Goal: Obtain resource: Download file/media

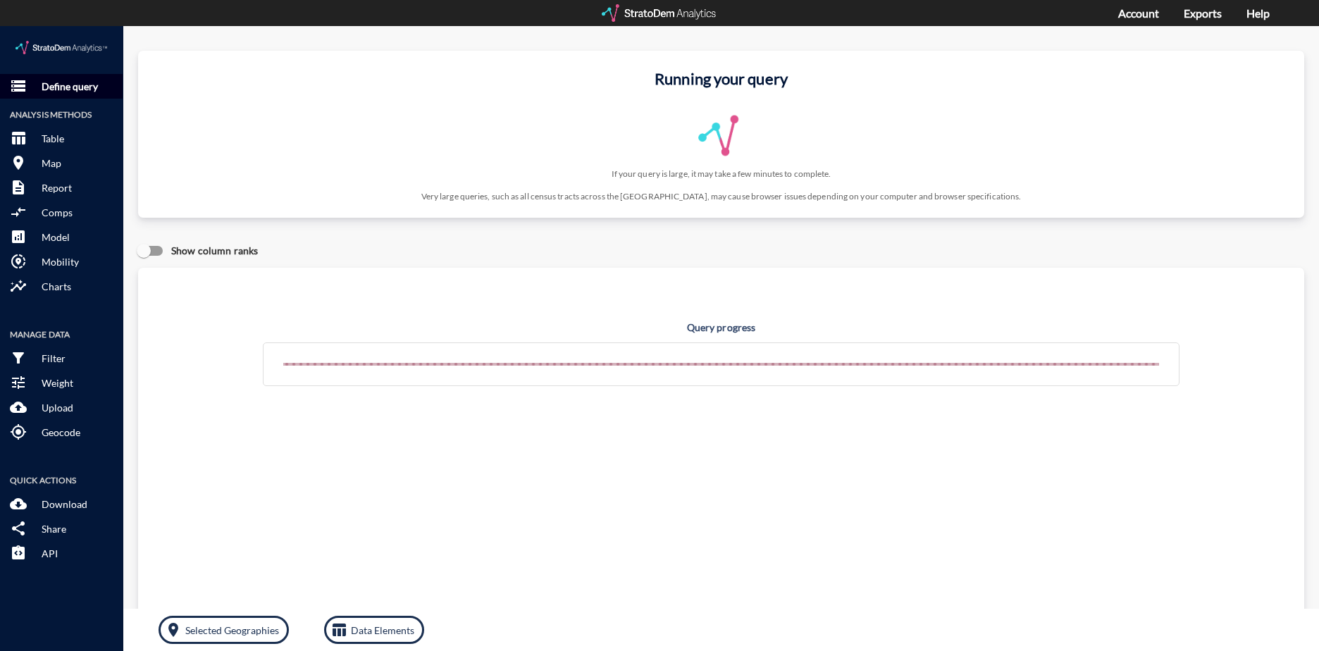
click p "Define query"
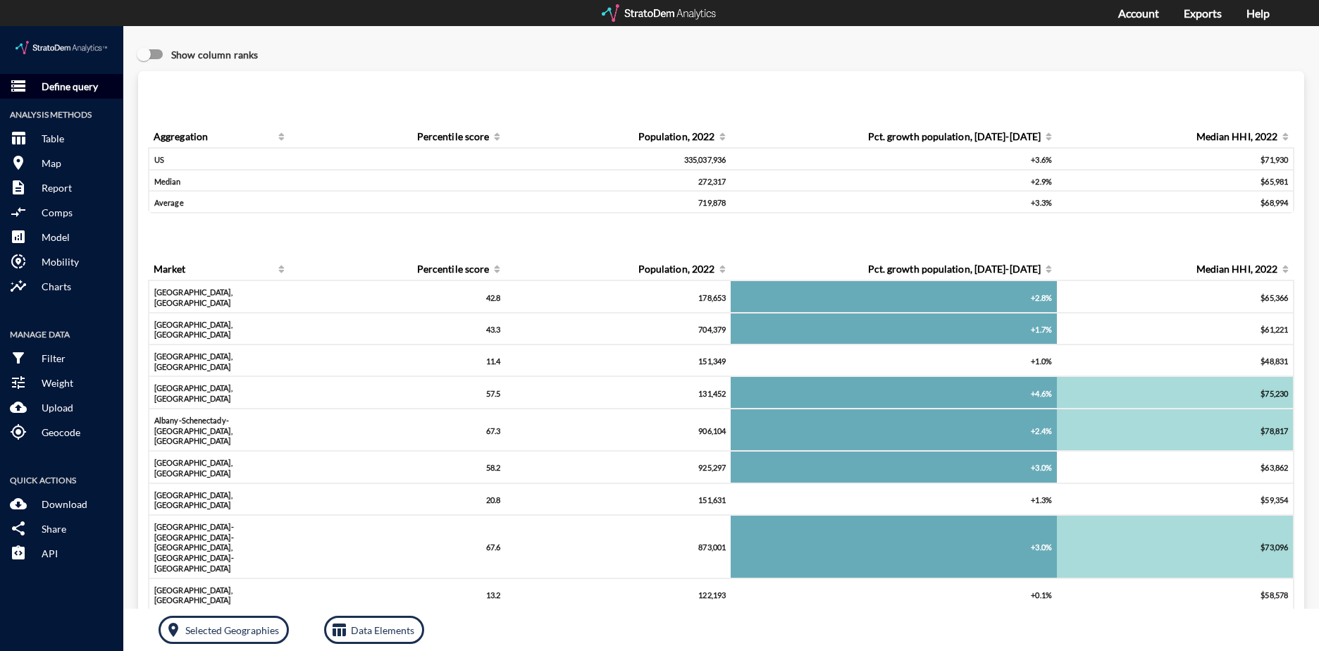
click p "Define query"
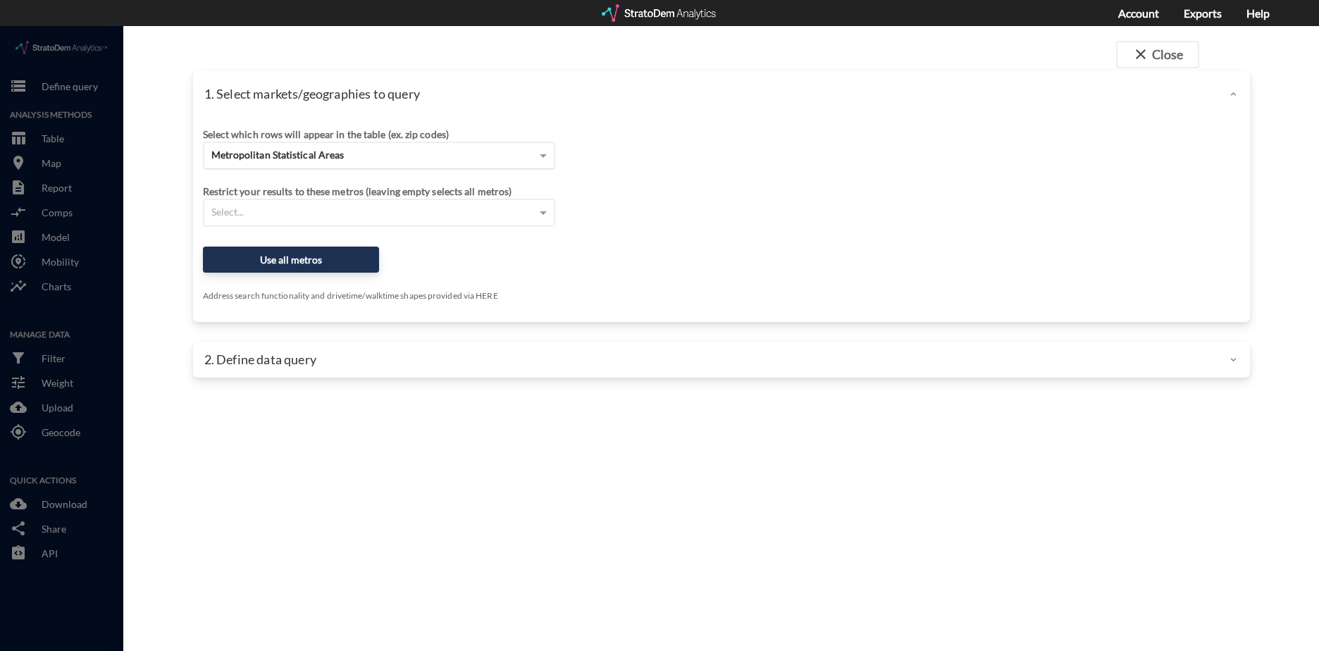
click span "Metropolitan Statistical Areas"
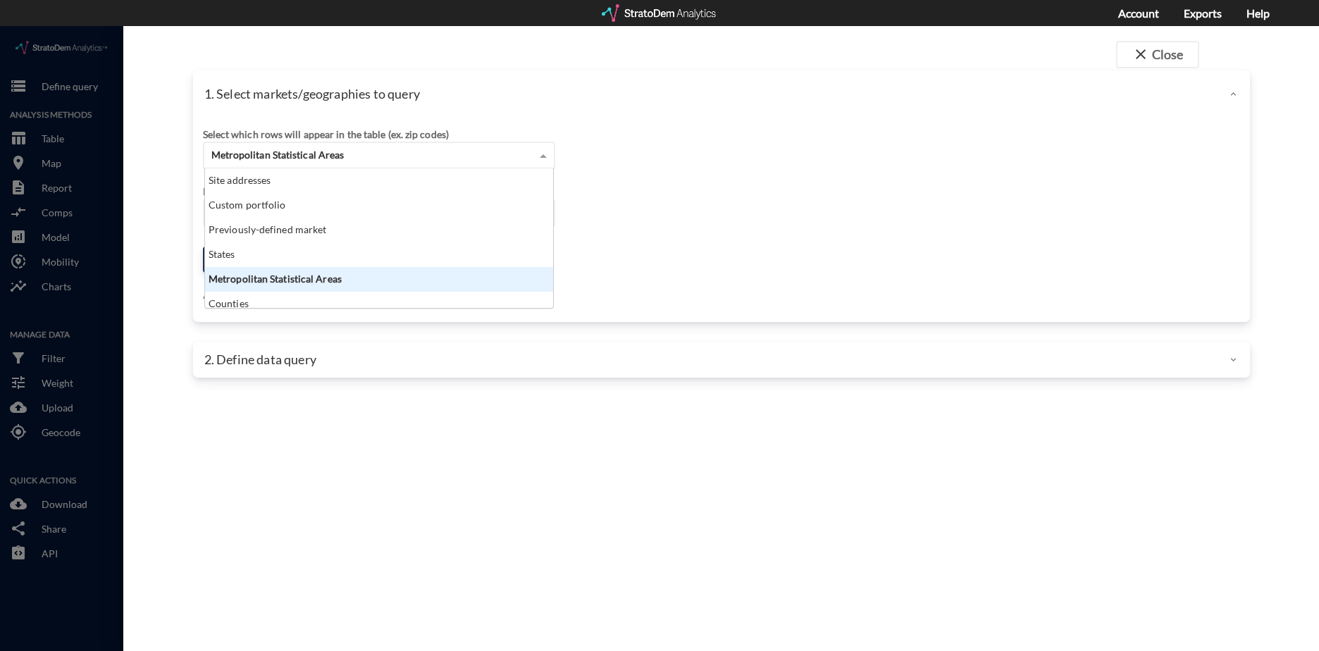
scroll to position [129, 340]
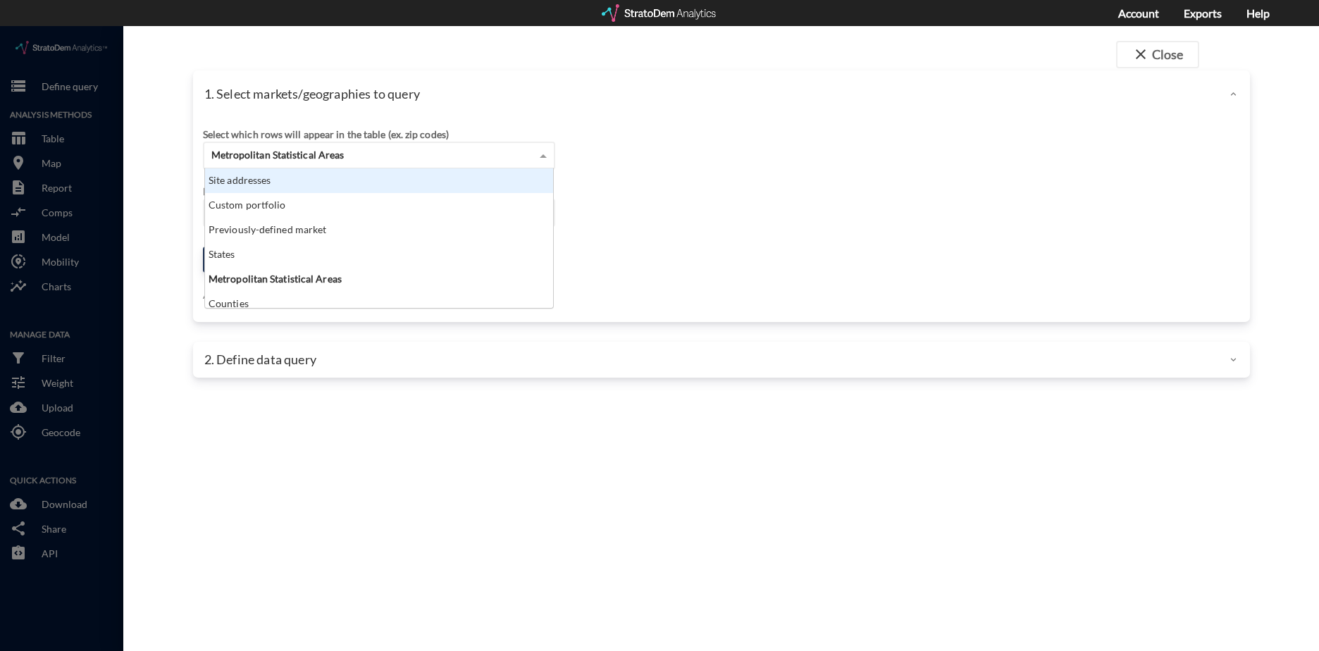
click div "Site addresses"
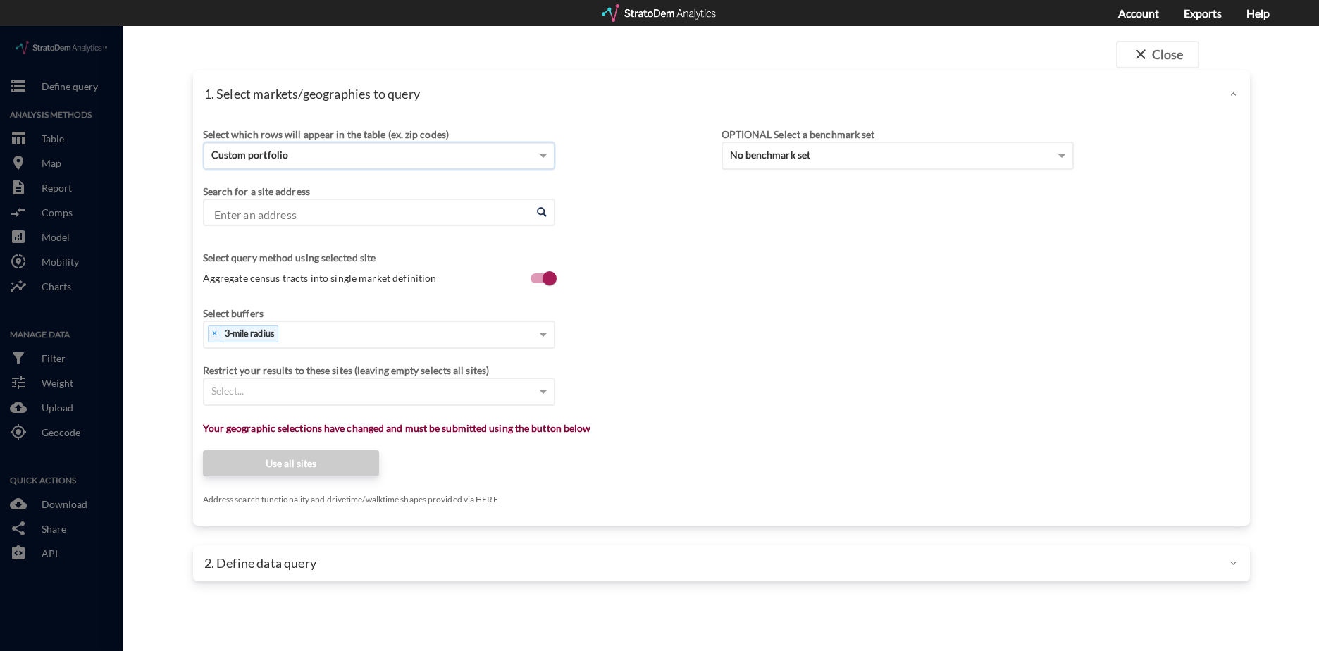
paste input "[STREET_ADDRESS]"
type input "[STREET_ADDRESS]"
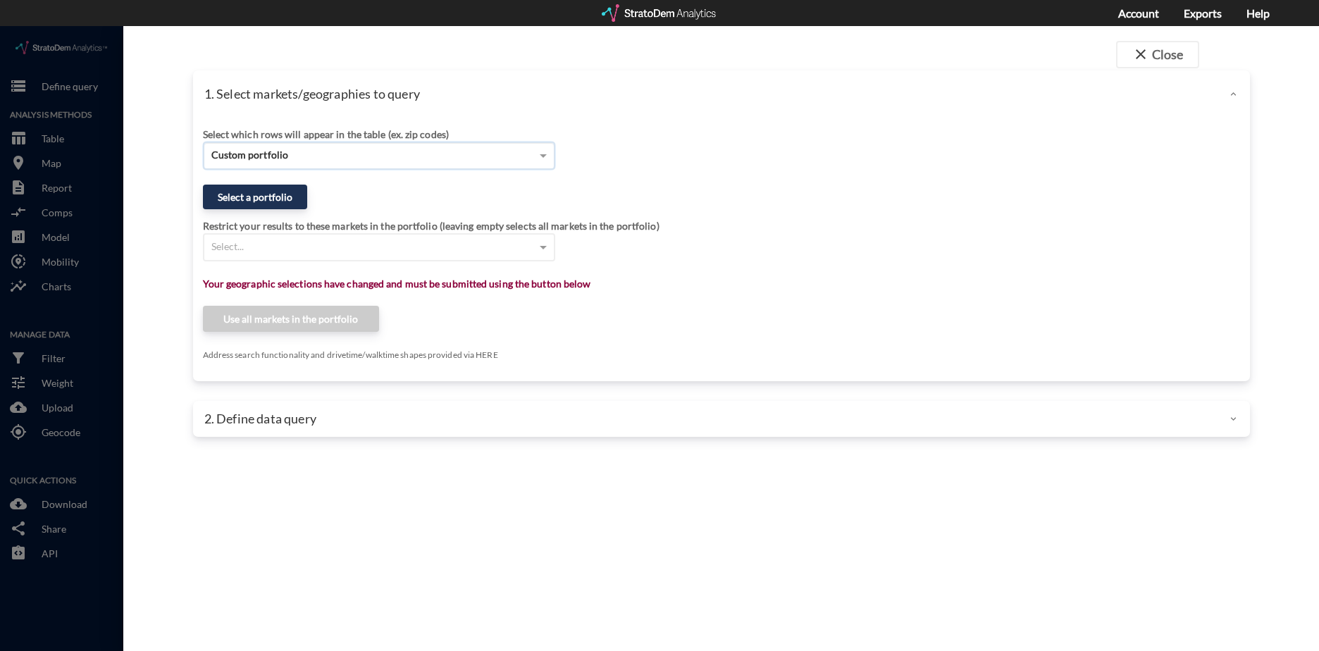
click div "Custom portfolio"
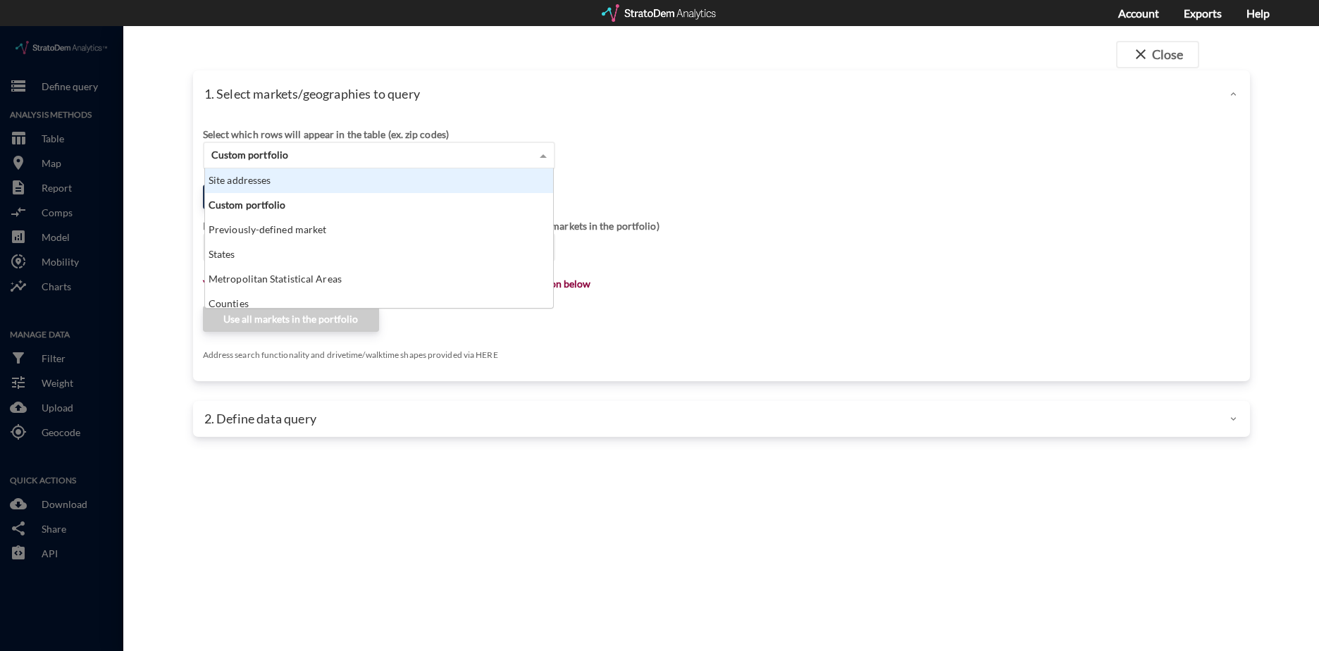
click div "Site addresses"
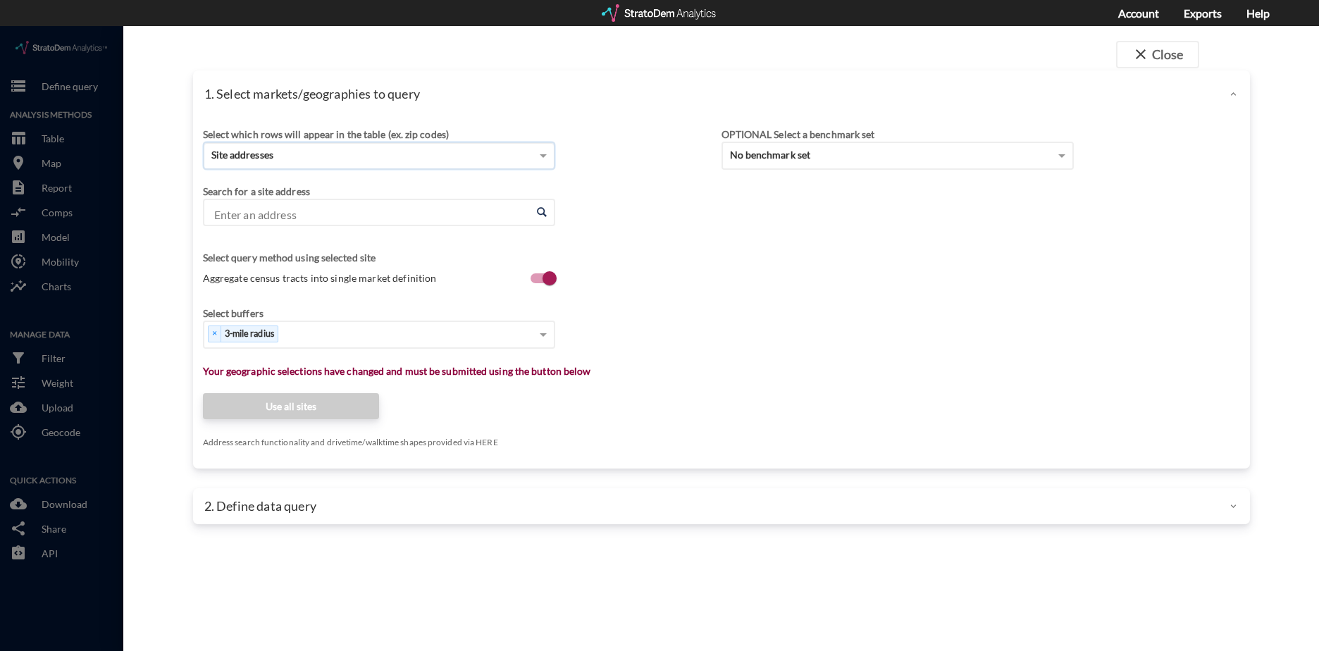
click input "Enter an address"
paste input "[STREET_ADDRESS]"
drag, startPoint x: 418, startPoint y: 190, endPoint x: 363, endPoint y: 192, distance: 55.0
click input "[STREET_ADDRESS]"
click ul "[STREET_ADDRESS][US_STATE]"
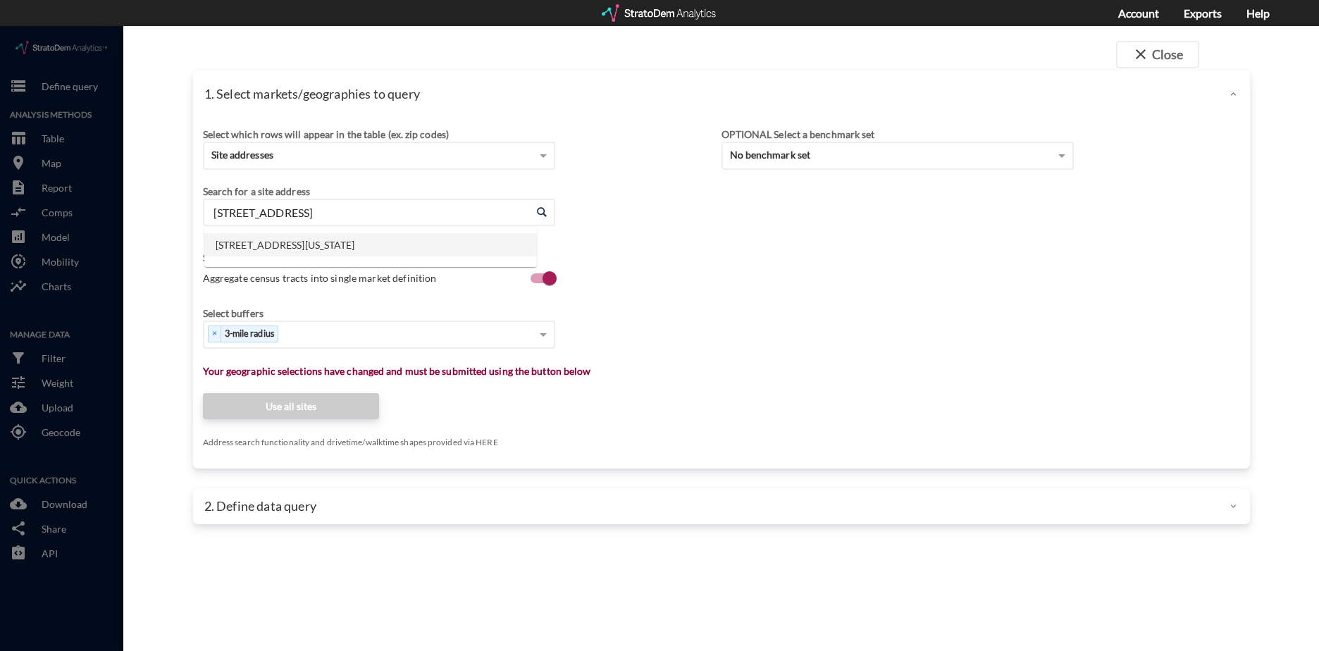
click li "[STREET_ADDRESS][US_STATE]"
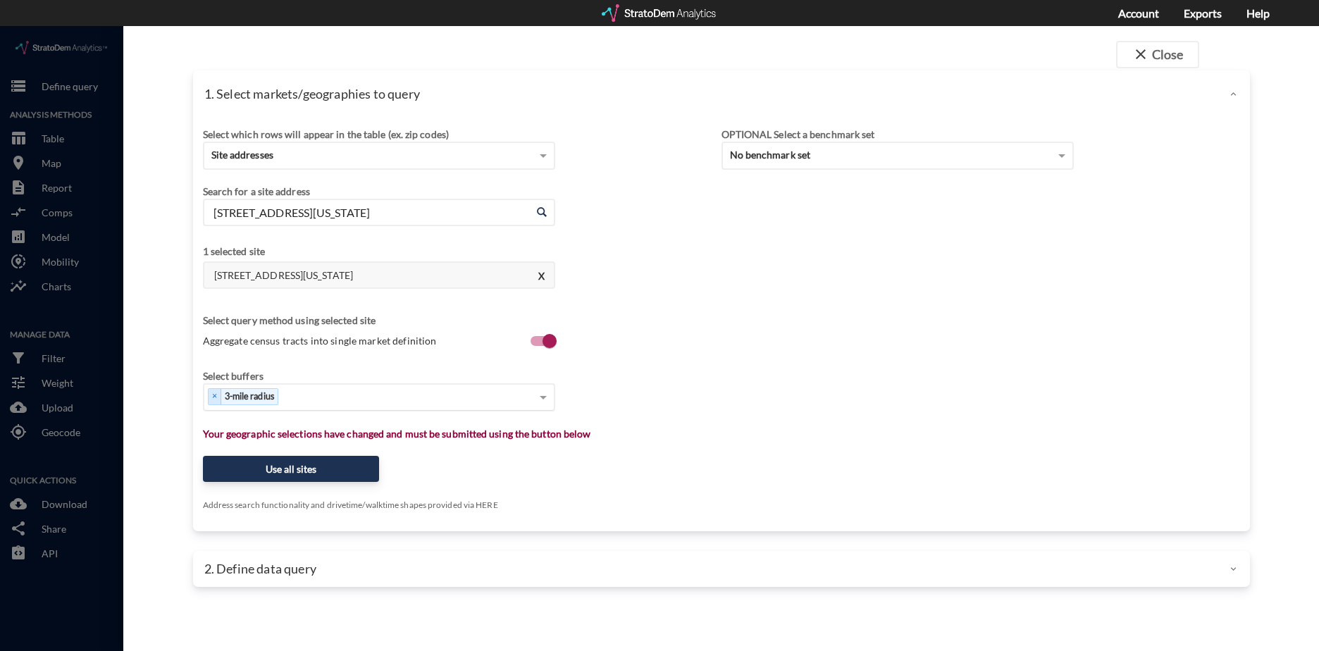
type input "[STREET_ADDRESS][US_STATE]"
click div "Select..."
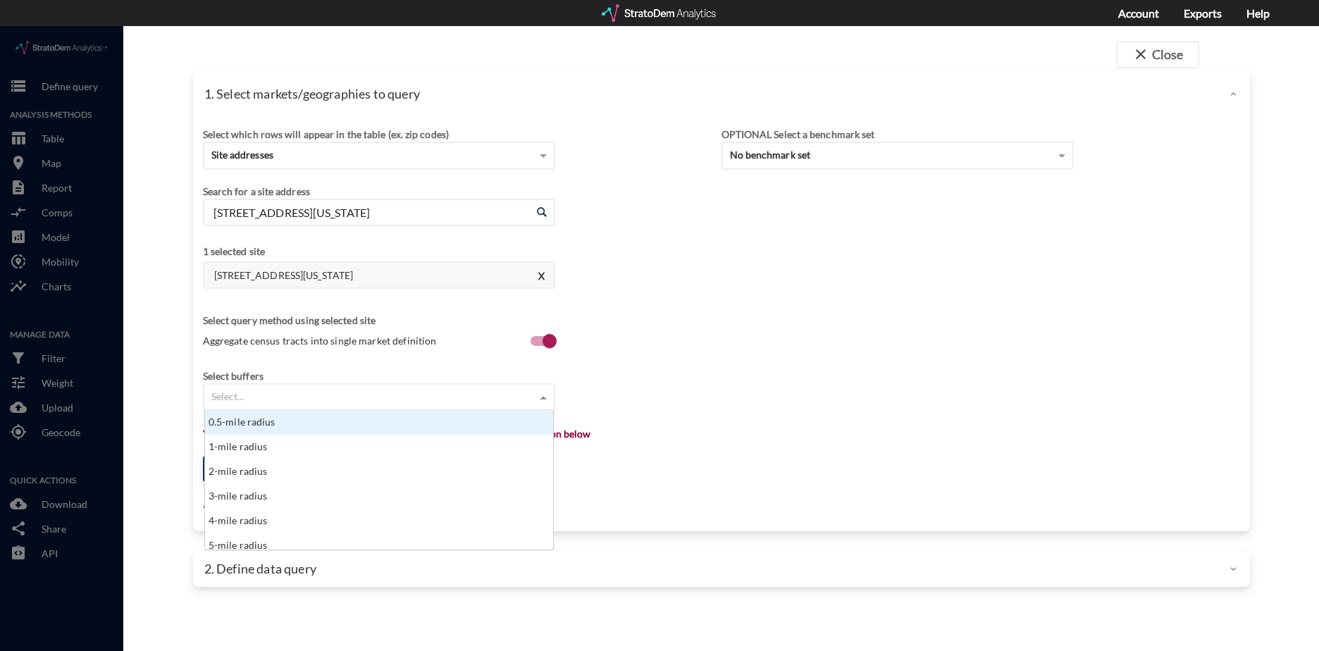
type input "4"
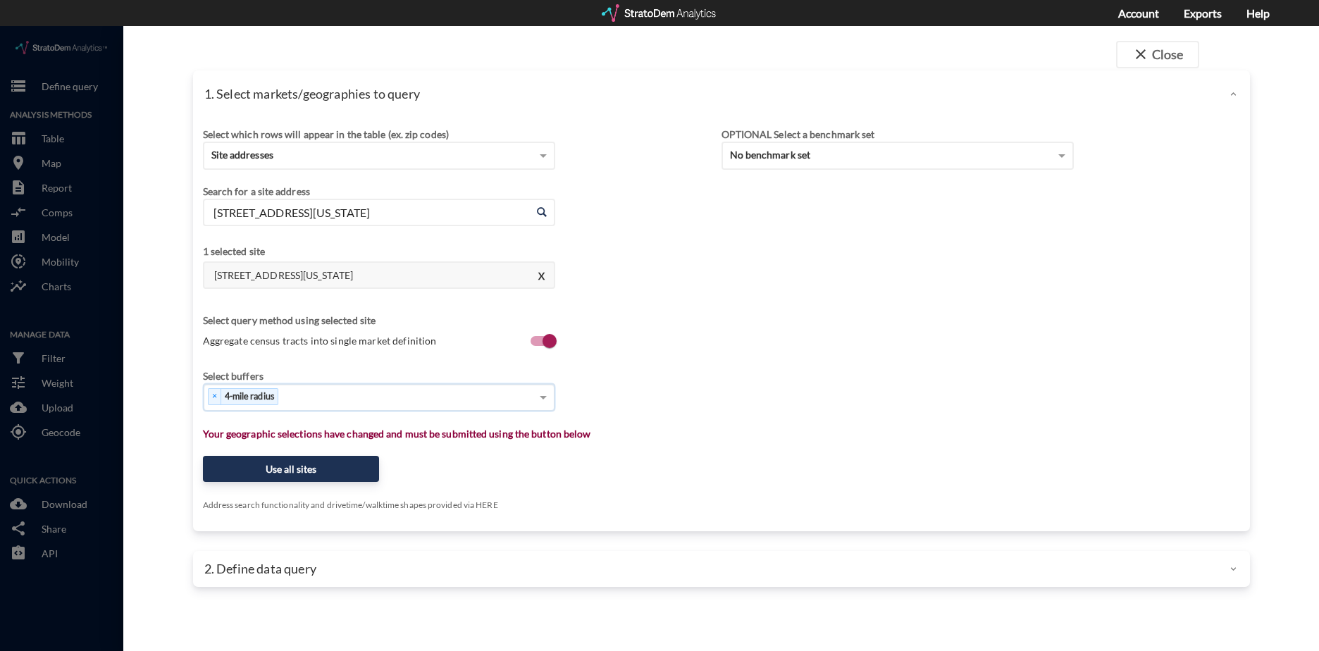
type input "8"
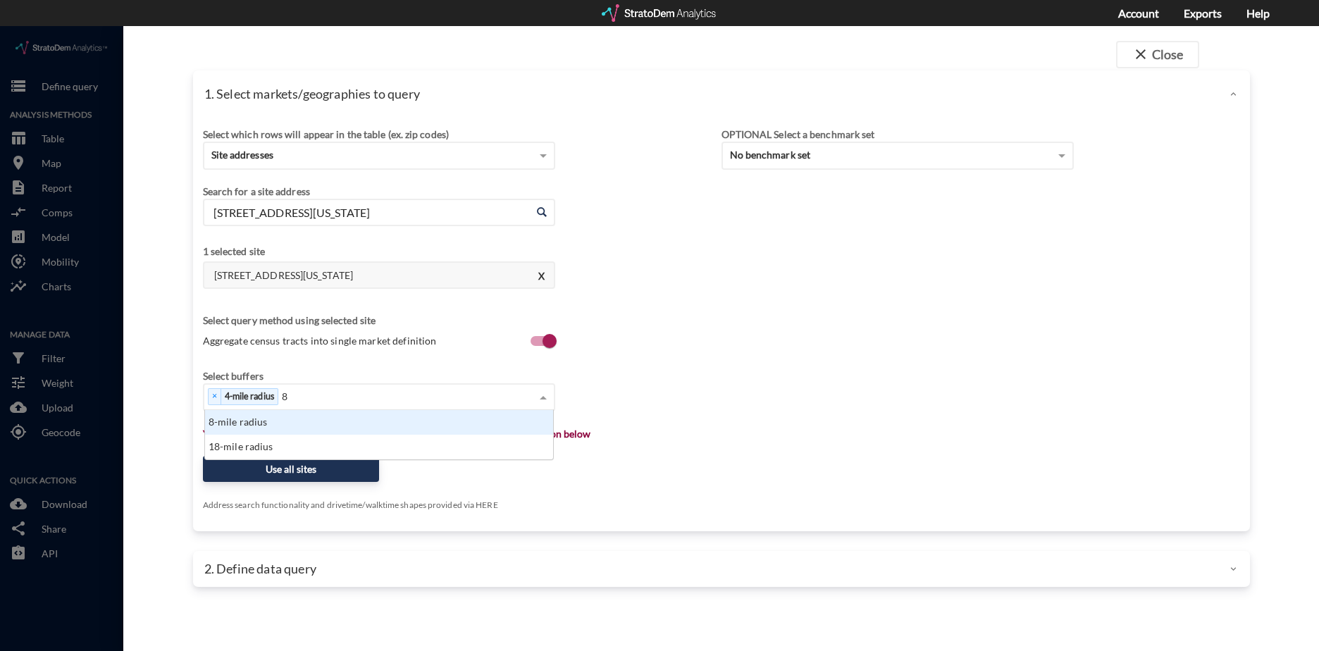
scroll to position [39, 340]
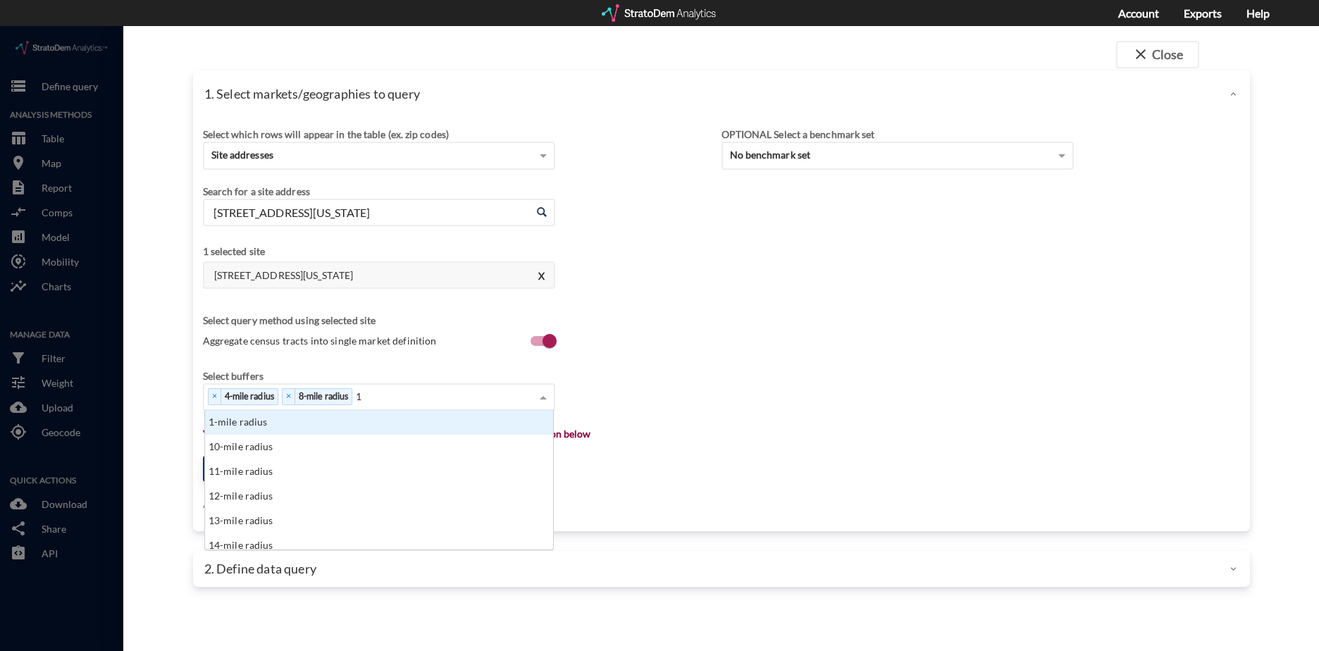
type input "18"
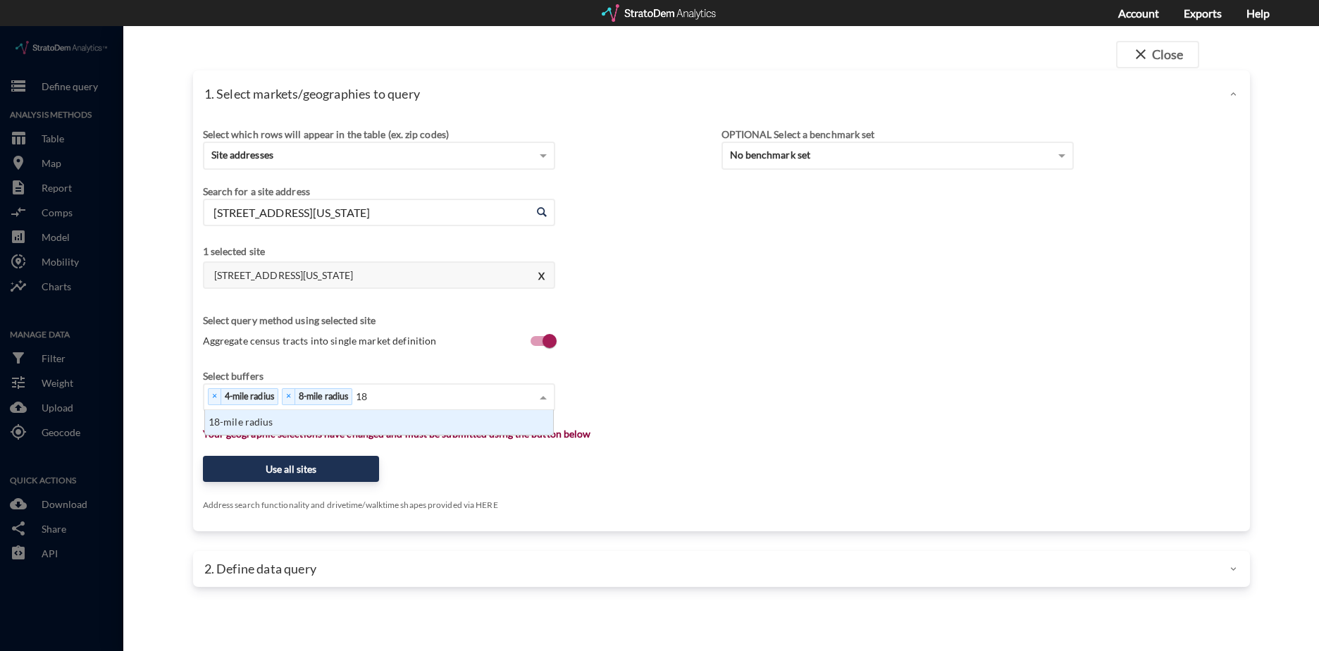
click div "18-mile radius"
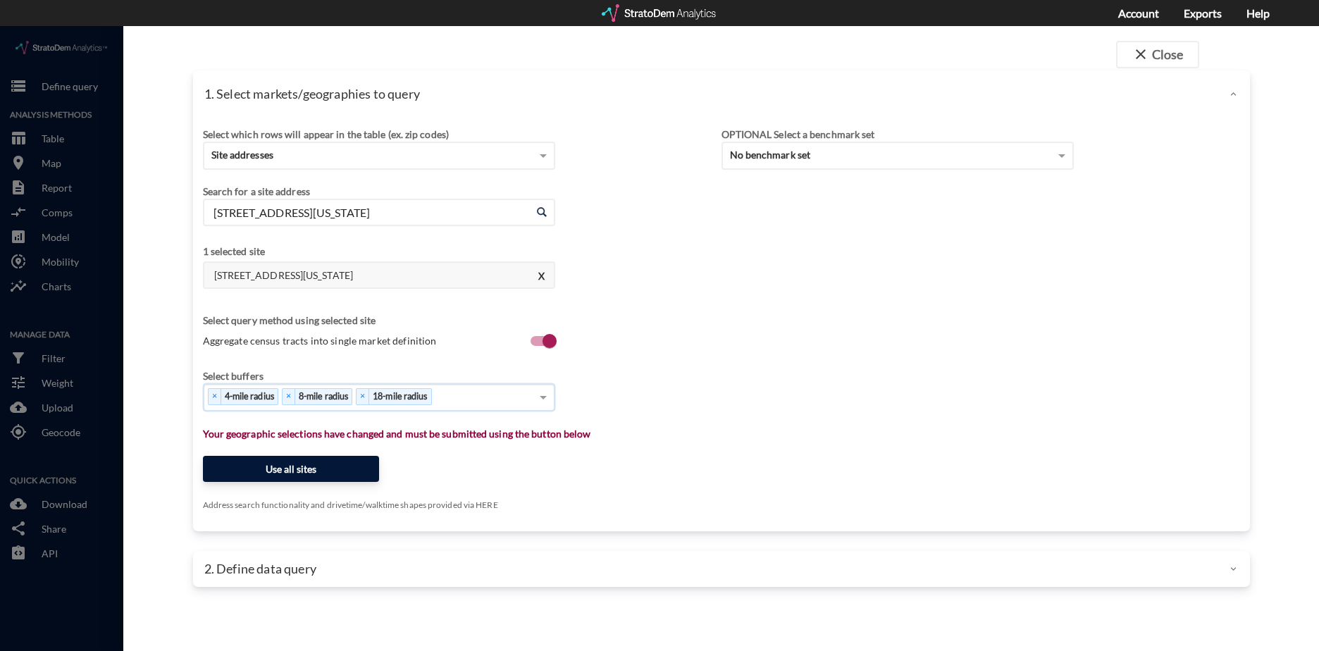
click button "Use all sites"
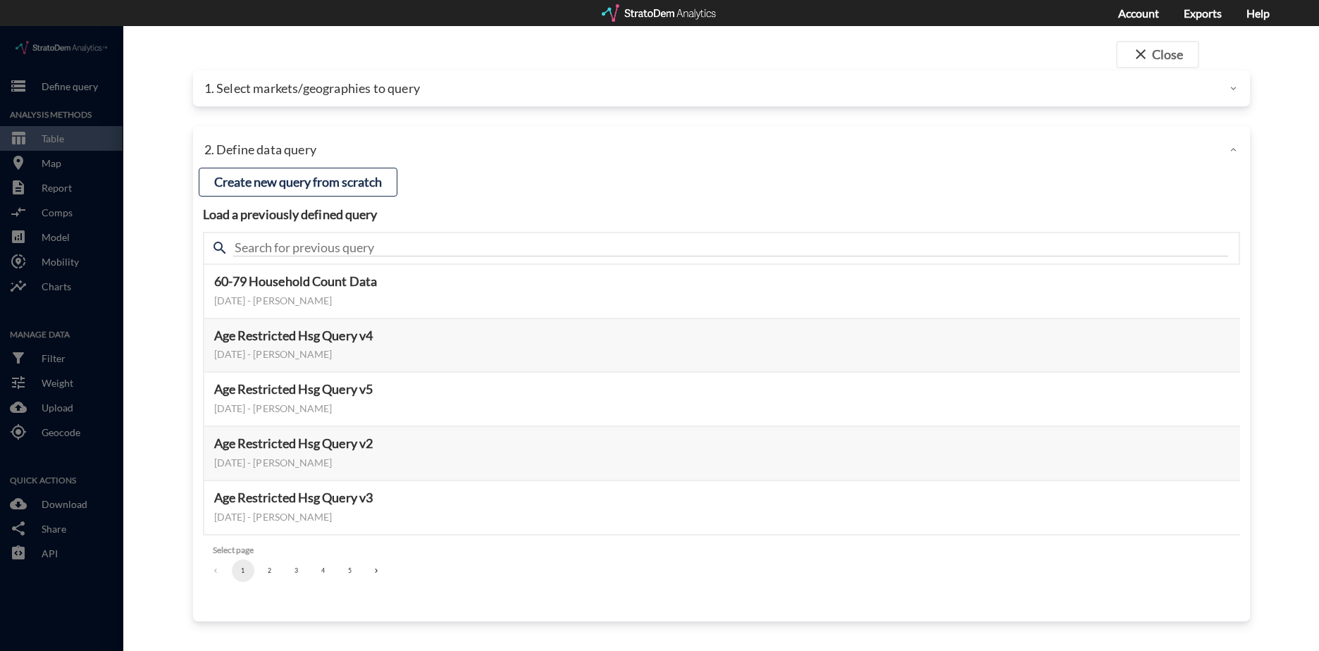
click button "2"
click button "3"
click button "Select this query"
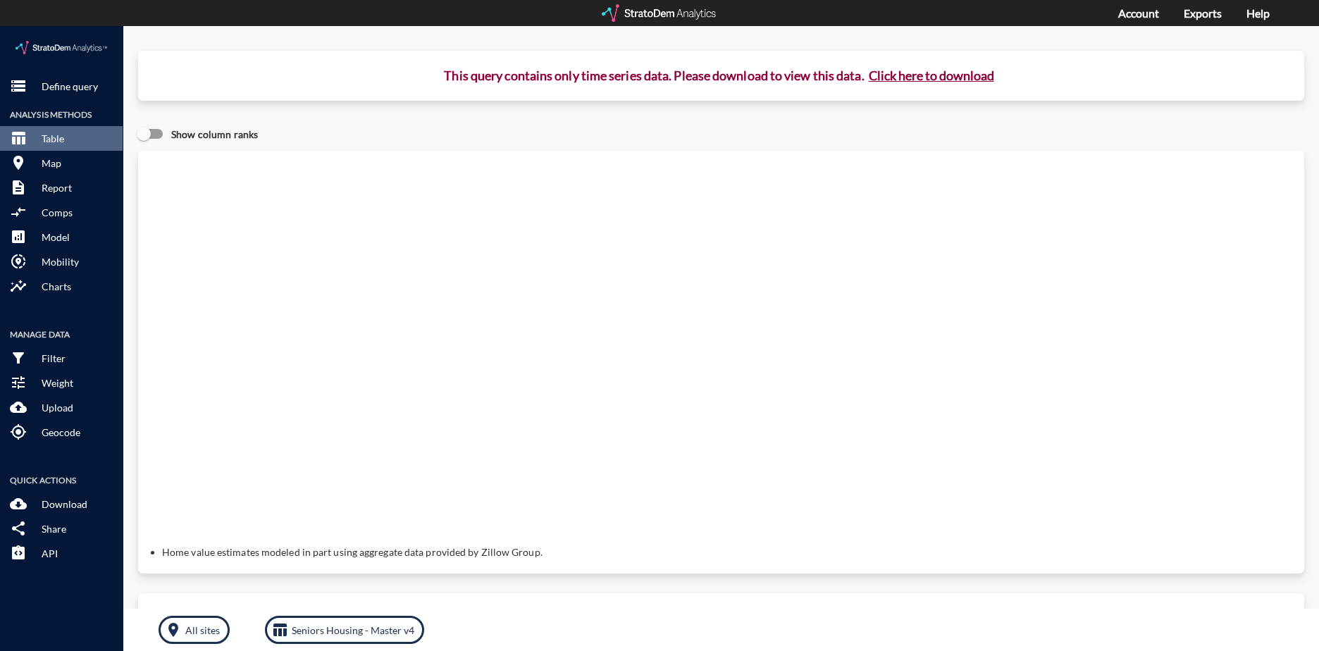
click button "Click here to download"
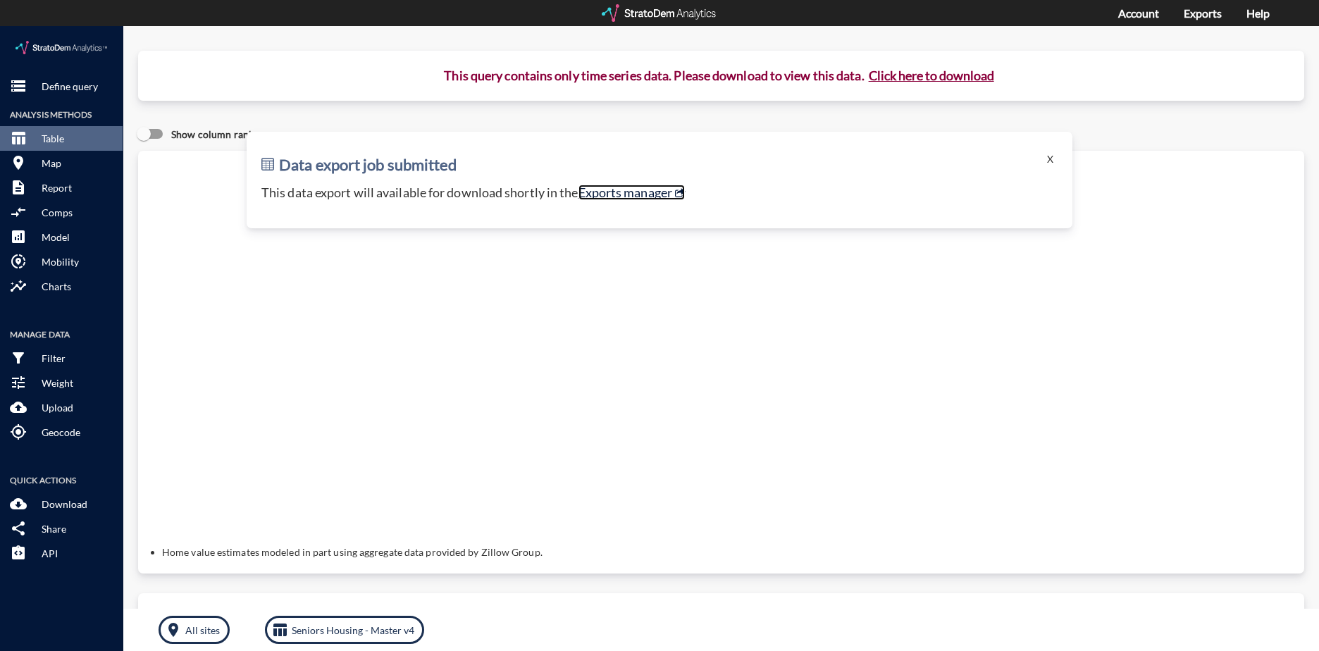
click link "Exports manager"
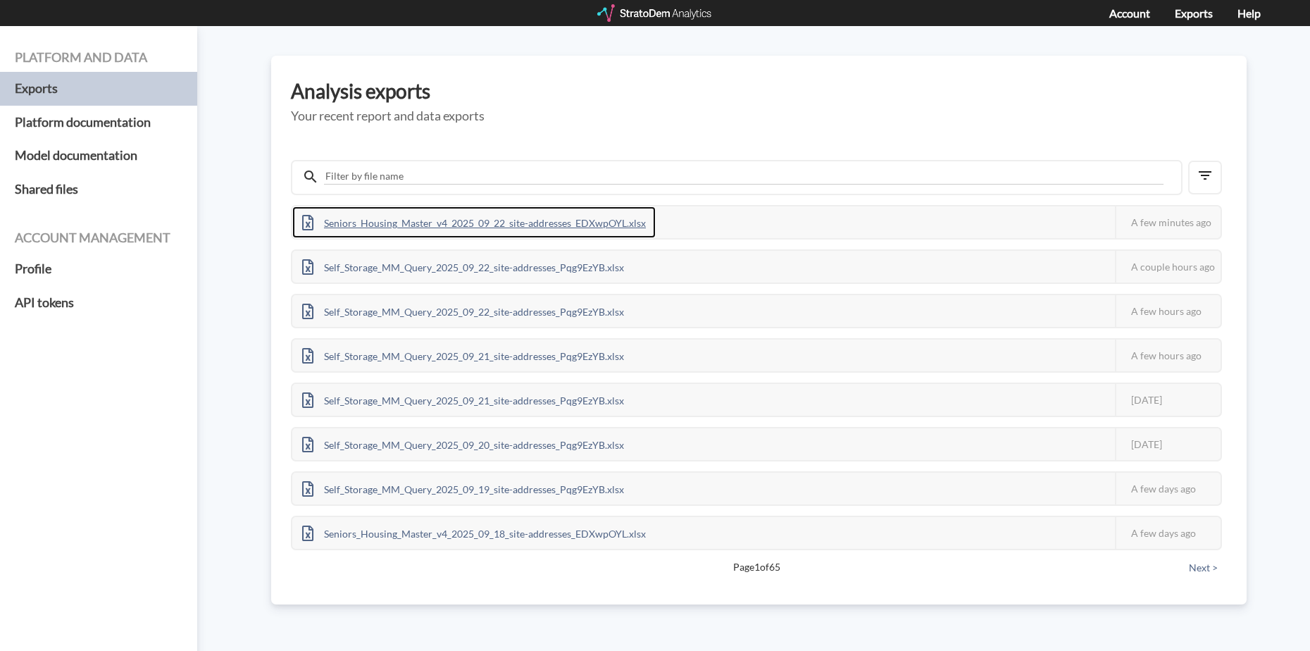
click at [488, 221] on div "Seniors_Housing_Master_v4_2025_09_22_site-addresses_EDXwpOYL.xlsx" at bounding box center [474, 222] width 364 height 32
